Goal: Transaction & Acquisition: Purchase product/service

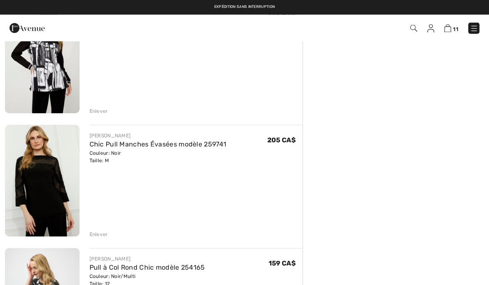
scroll to position [230, 0]
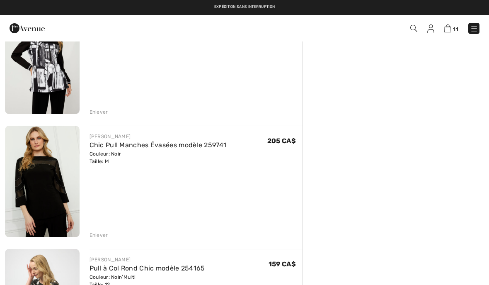
click at [48, 181] on img at bounding box center [42, 182] width 75 height 112
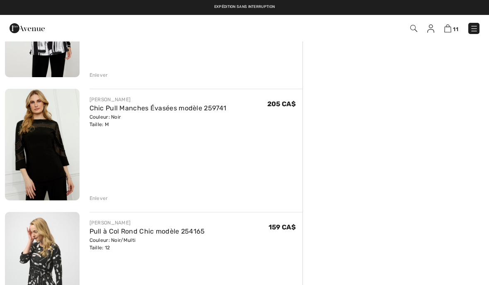
click at [95, 197] on div "Enlever" at bounding box center [99, 197] width 19 height 7
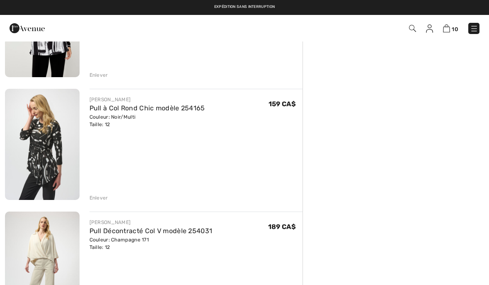
click at [102, 197] on div "Enlever" at bounding box center [99, 197] width 19 height 7
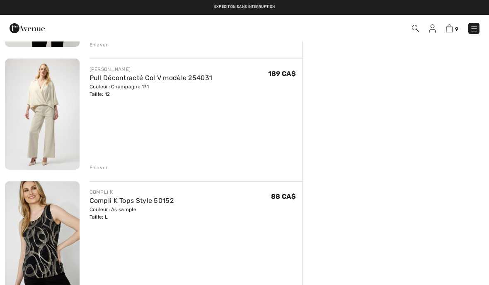
scroll to position [297, 0]
click at [100, 168] on div "Enlever" at bounding box center [99, 167] width 19 height 7
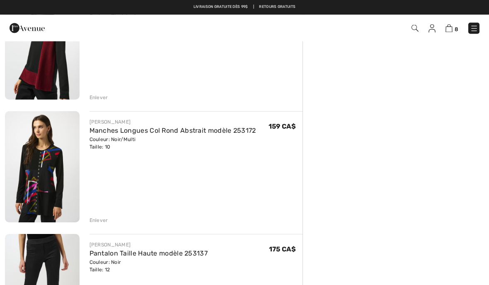
scroll to position [490, 0]
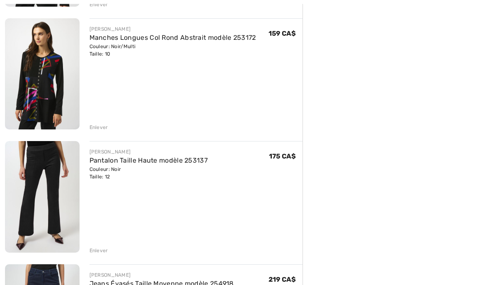
click at [94, 252] on div "Enlever" at bounding box center [99, 250] width 19 height 7
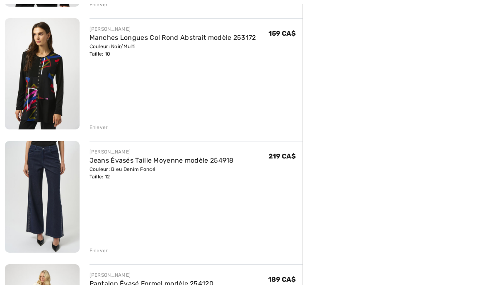
click at [96, 249] on div "Enlever" at bounding box center [99, 250] width 19 height 7
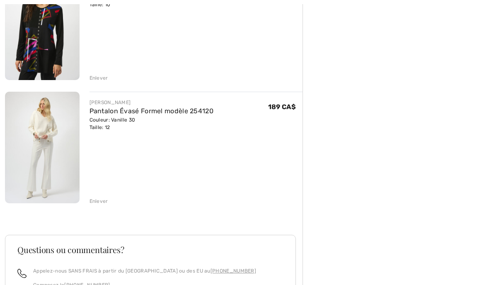
scroll to position [646, 0]
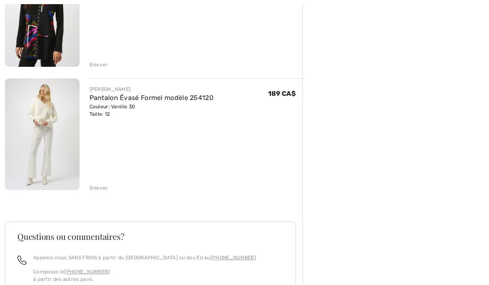
click at [102, 190] on div "Enlever" at bounding box center [99, 187] width 19 height 7
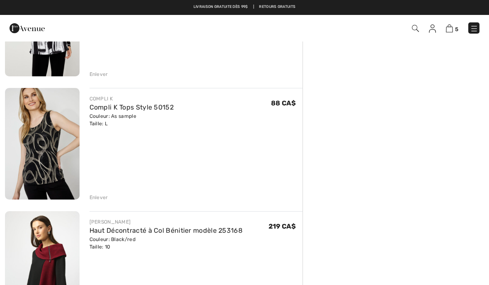
scroll to position [263, 0]
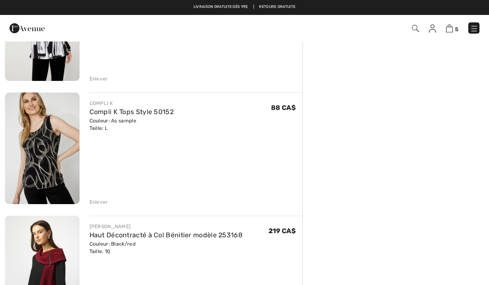
click at [100, 201] on div "Enlever" at bounding box center [99, 201] width 19 height 7
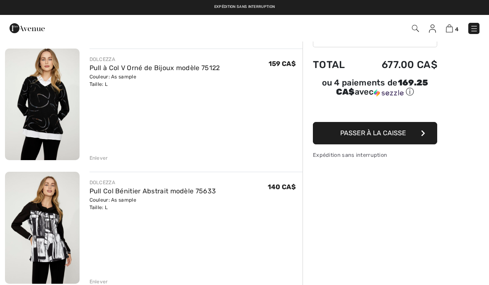
scroll to position [55, 0]
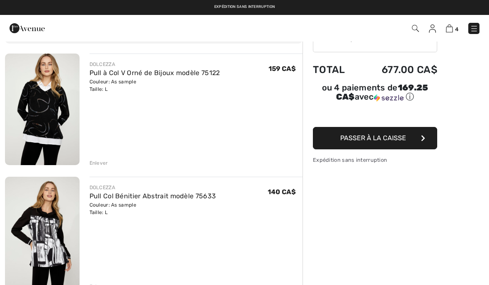
click at [51, 123] on img at bounding box center [42, 109] width 75 height 112
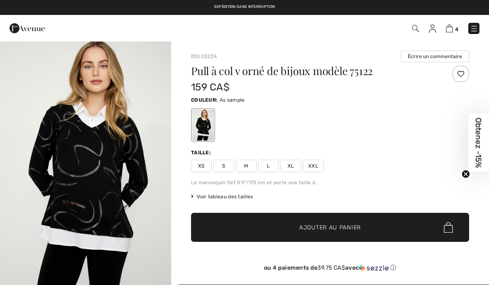
checkbox input "true"
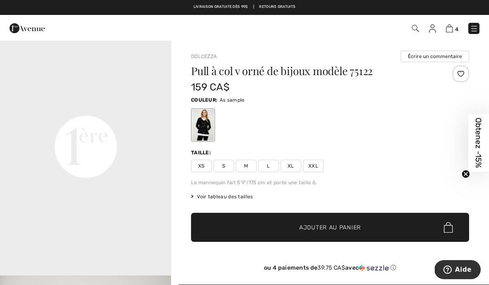
scroll to position [523, 0]
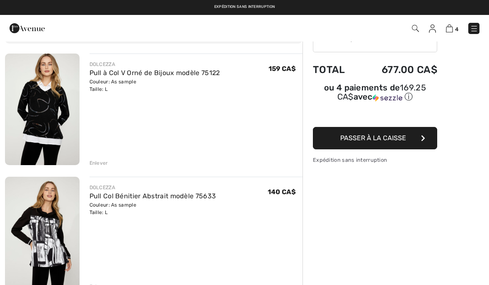
click at [45, 235] on img at bounding box center [42, 233] width 75 height 112
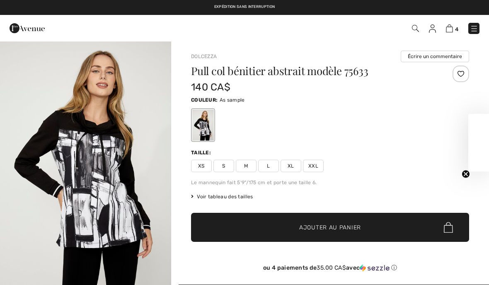
checkbox input "true"
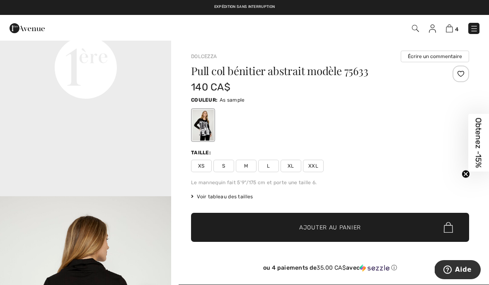
scroll to position [616, 0]
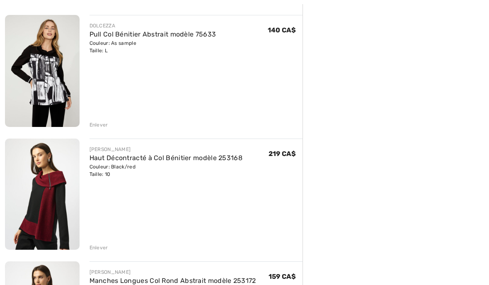
scroll to position [244, 0]
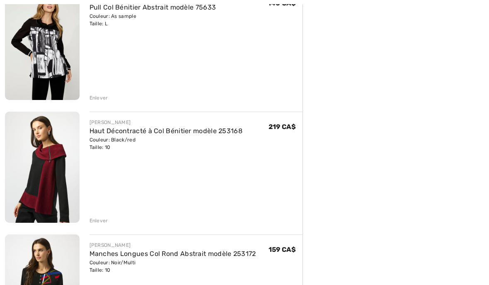
click at [40, 189] on img at bounding box center [42, 168] width 75 height 112
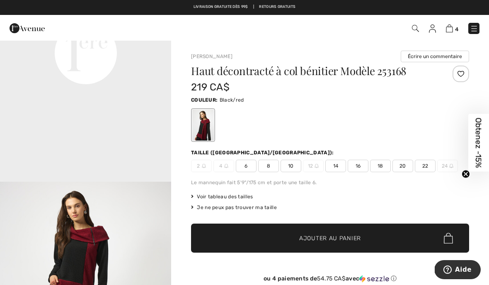
scroll to position [629, 0]
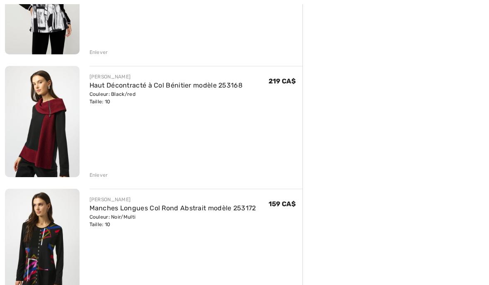
scroll to position [304, 0]
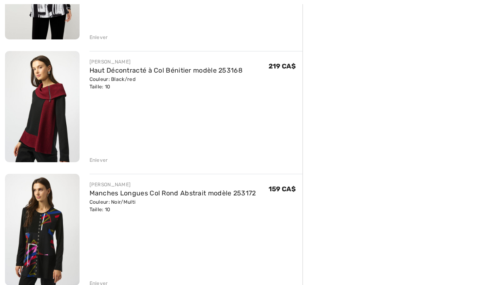
click at [45, 241] on img at bounding box center [42, 230] width 75 height 112
